Goal: Complete application form

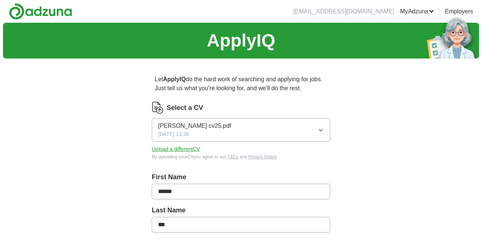
click at [307, 127] on button "[PERSON_NAME] cv25.pdf [DATE] 13:38" at bounding box center [241, 129] width 179 height 23
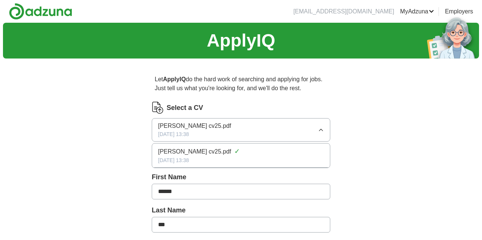
click at [307, 127] on button "[PERSON_NAME] cv25.pdf [DATE] 13:38" at bounding box center [241, 129] width 179 height 23
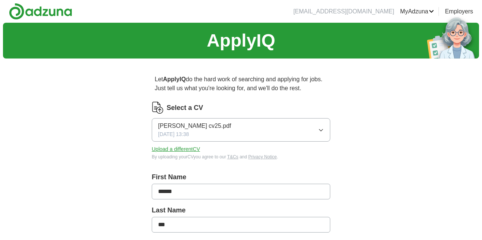
click at [307, 127] on button "[PERSON_NAME] cv25.pdf [DATE] 13:38" at bounding box center [241, 129] width 179 height 23
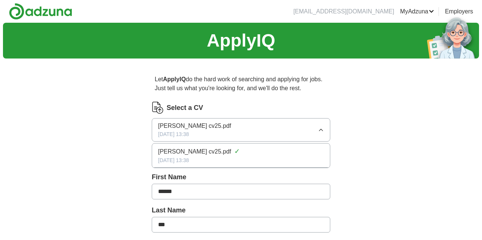
click at [307, 127] on button "[PERSON_NAME] cv25.pdf [DATE] 13:38" at bounding box center [241, 129] width 179 height 23
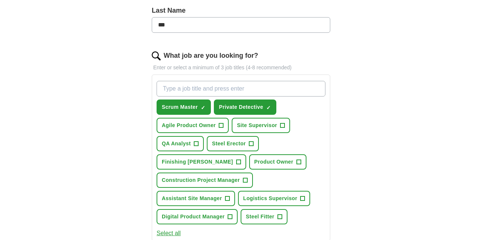
scroll to position [200, 0]
click at [198, 215] on span "Digital Product Manager" at bounding box center [193, 216] width 63 height 8
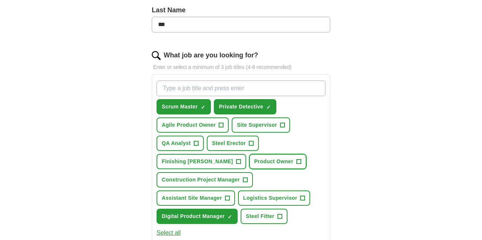
click at [257, 161] on span "Product Owner" at bounding box center [273, 161] width 39 height 8
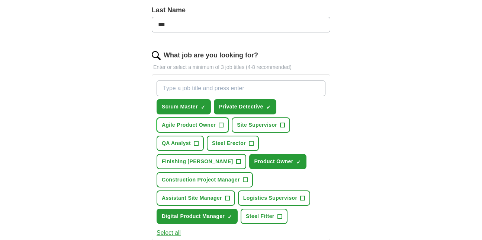
click at [180, 124] on span "Agile Product Owner" at bounding box center [189, 125] width 54 height 8
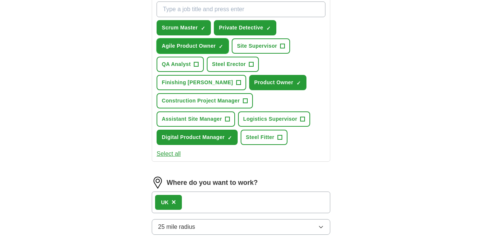
scroll to position [279, 0]
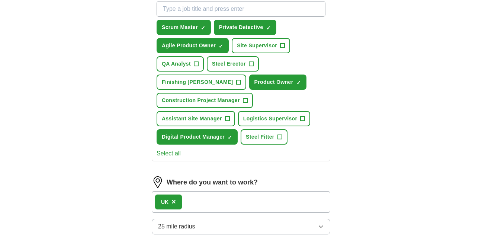
click at [168, 154] on button "Select all" at bounding box center [169, 153] width 24 height 9
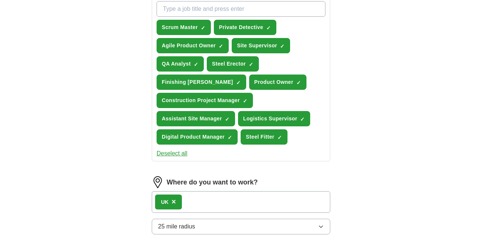
click at [168, 154] on button "Deselect all" at bounding box center [172, 153] width 31 height 9
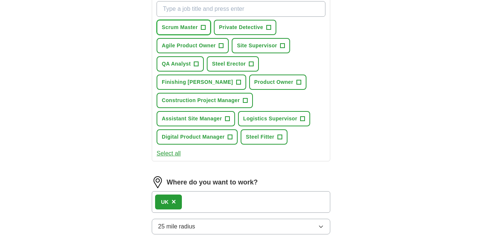
click at [173, 24] on span "Scrum Master" at bounding box center [180, 27] width 36 height 8
click at [227, 28] on span "Private Detective" at bounding box center [241, 27] width 44 height 8
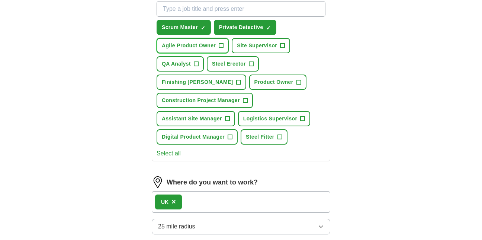
click at [204, 42] on span "Agile Product Owner" at bounding box center [189, 46] width 54 height 8
click at [258, 81] on span "Product Owner" at bounding box center [273, 82] width 39 height 8
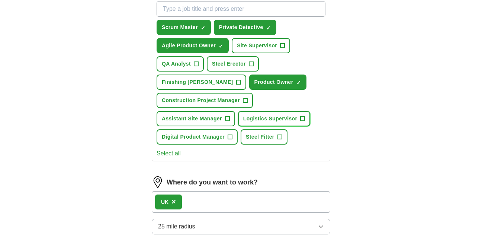
click at [260, 118] on span "Logistics Supervisor" at bounding box center [270, 119] width 54 height 8
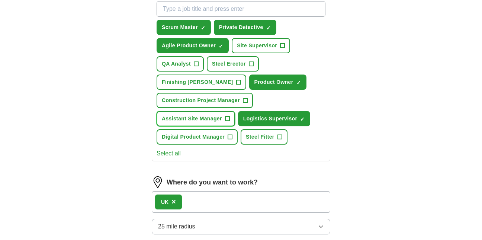
click at [201, 119] on span "Assistant Site Manager" at bounding box center [192, 119] width 60 height 8
click at [190, 138] on span "Digital Product Manager" at bounding box center [193, 137] width 63 height 8
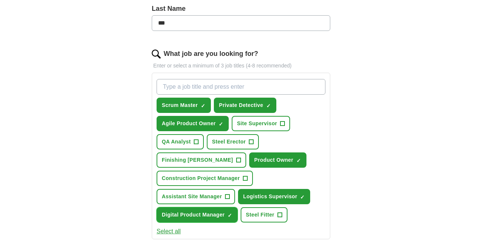
scroll to position [201, 0]
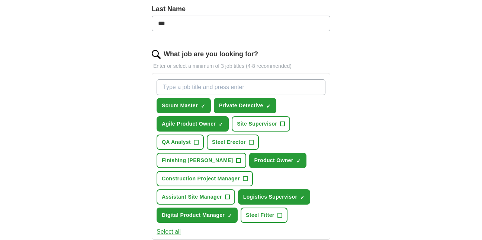
click at [244, 86] on input "What job are you looking for?" at bounding box center [241, 87] width 169 height 16
click at [433, 62] on div "ApplyIQ Let ApplyIQ do the hard work of searching and applying for jobs. Just t…" at bounding box center [241, 150] width 476 height 657
paste input "Digital Construction Coordinator"
type input "Digital Construction Coordinator"
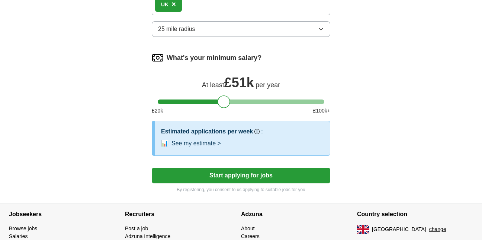
scroll to position [477, 0]
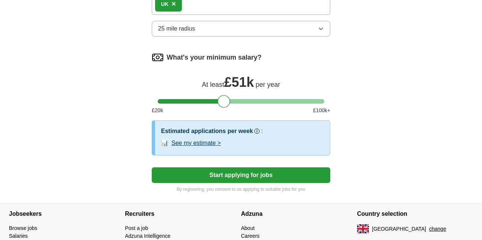
click at [297, 29] on button "25 mile radius" at bounding box center [241, 29] width 179 height 16
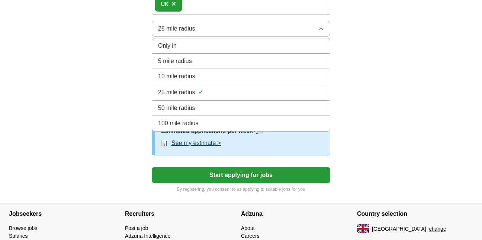
click at [208, 77] on div "10 mile radius" at bounding box center [241, 76] width 166 height 9
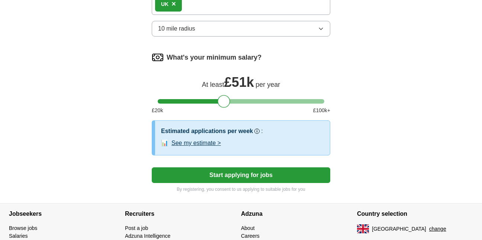
scroll to position [523, 0]
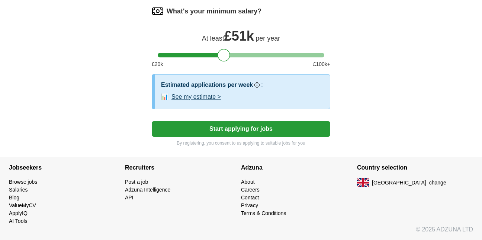
click at [245, 126] on button "Start applying for jobs" at bounding box center [241, 129] width 179 height 16
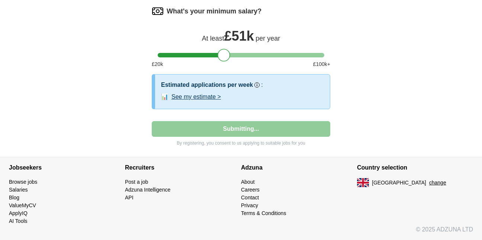
select select "**"
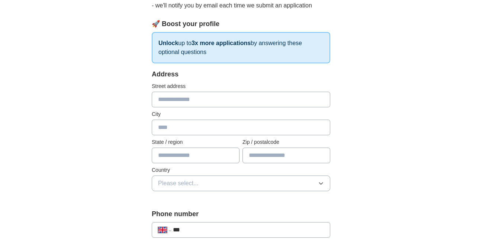
scroll to position [93, 0]
click at [214, 102] on input "text" at bounding box center [241, 99] width 179 height 16
type input "**********"
type input "********"
type input "****"
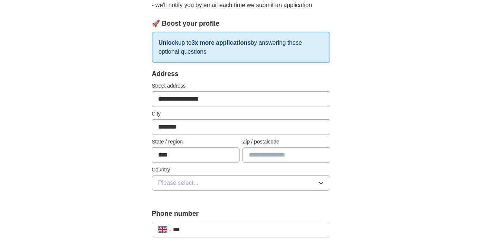
type input "*******"
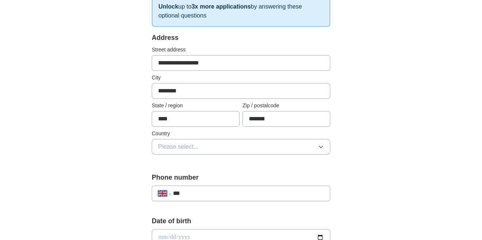
scroll to position [146, 0]
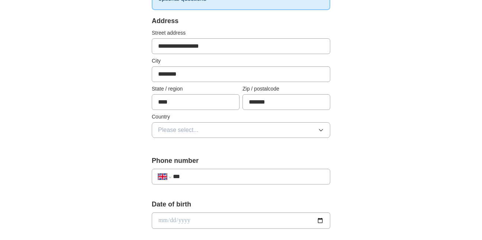
click at [197, 126] on span "Please select..." at bounding box center [178, 129] width 41 height 9
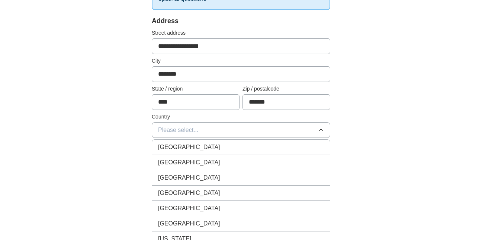
click at [198, 149] on span "[GEOGRAPHIC_DATA]" at bounding box center [189, 146] width 62 height 9
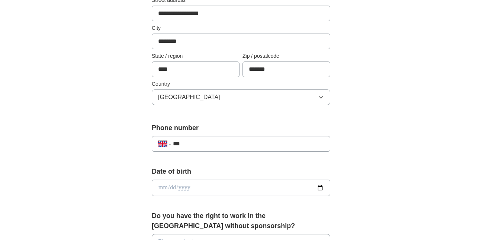
scroll to position [179, 0]
click at [198, 149] on div "**********" at bounding box center [241, 143] width 179 height 16
click at [209, 144] on input "***" at bounding box center [248, 143] width 151 height 9
type input "**********"
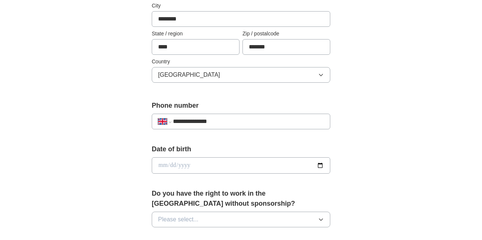
scroll to position [201, 0]
click at [234, 162] on input "date" at bounding box center [241, 165] width 179 height 16
type input "**********"
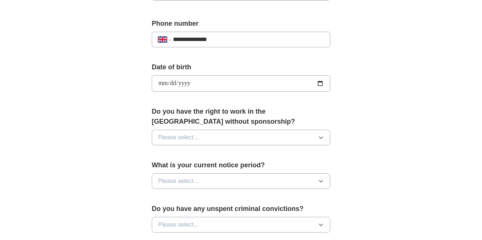
scroll to position [289, 0]
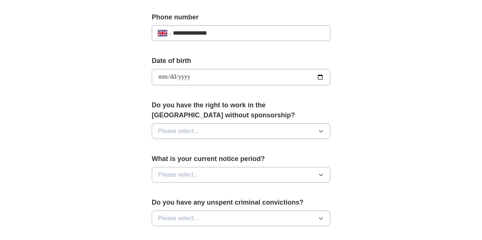
click at [258, 126] on button "Please select..." at bounding box center [241, 131] width 179 height 16
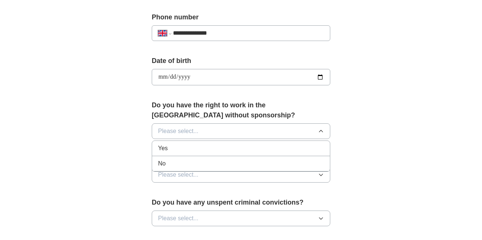
click at [244, 146] on div "Yes" at bounding box center [241, 148] width 166 height 9
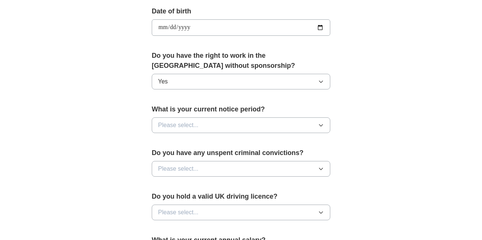
scroll to position [340, 0]
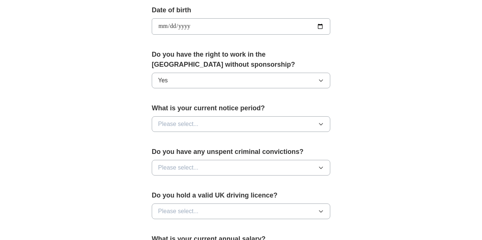
click at [243, 125] on button "Please select..." at bounding box center [241, 124] width 179 height 16
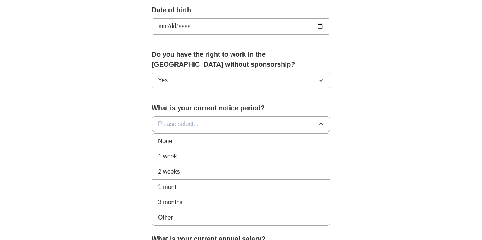
click at [221, 145] on div "None" at bounding box center [241, 141] width 166 height 9
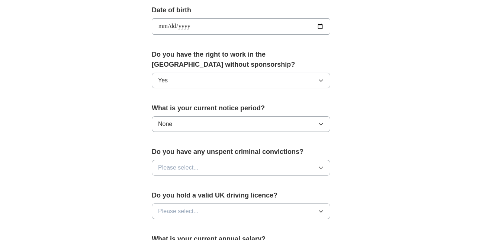
click at [249, 164] on button "Please select..." at bounding box center [241, 168] width 179 height 16
click at [235, 198] on div "No" at bounding box center [241, 199] width 166 height 9
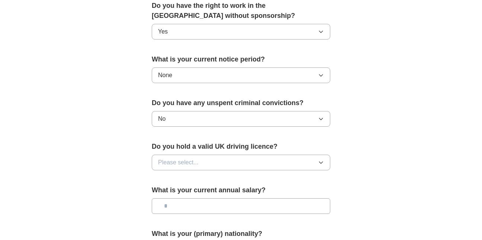
scroll to position [391, 0]
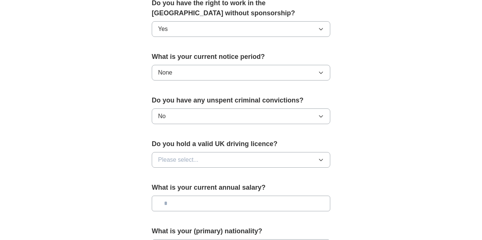
click at [244, 157] on button "Please select..." at bounding box center [241, 160] width 179 height 16
click at [202, 173] on div "Yes" at bounding box center [241, 176] width 166 height 9
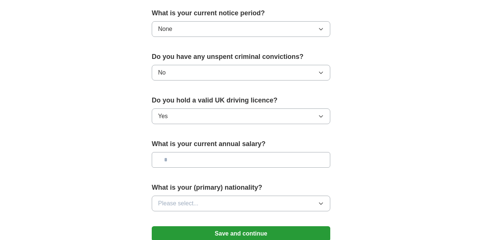
scroll to position [435, 0]
click at [217, 158] on input "text" at bounding box center [241, 159] width 179 height 16
type input "**"
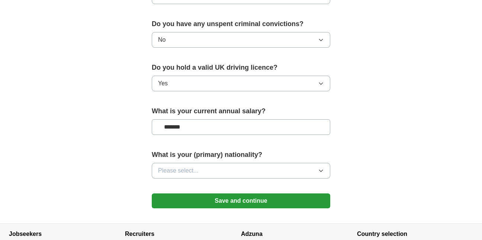
scroll to position [468, 0]
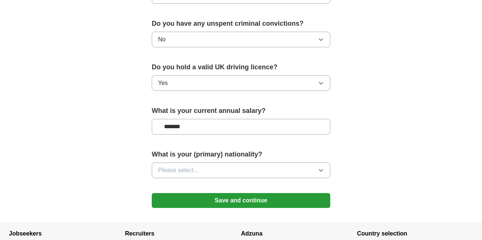
type input "*******"
click at [232, 172] on button "Please select..." at bounding box center [241, 170] width 179 height 16
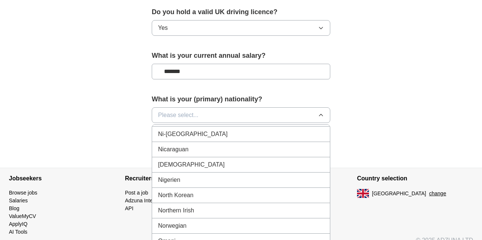
scroll to position [1935, 0]
click at [227, 170] on li "[DEMOGRAPHIC_DATA]" at bounding box center [241, 164] width 178 height 15
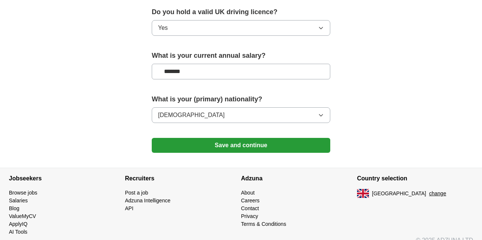
click at [286, 111] on button "[DEMOGRAPHIC_DATA]" at bounding box center [241, 115] width 179 height 16
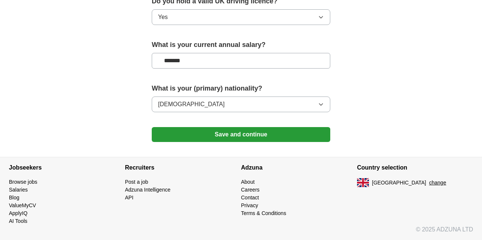
scroll to position [533, 0]
click at [245, 135] on button "Save and continue" at bounding box center [241, 134] width 179 height 15
